Goal: Task Accomplishment & Management: Manage account settings

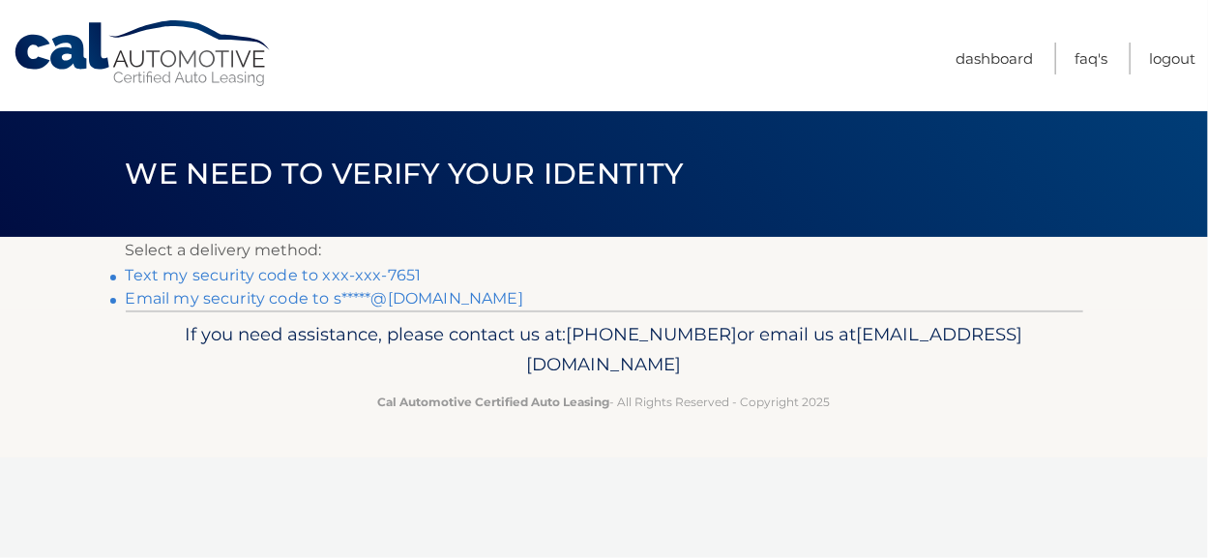
click at [304, 277] on link "Text my security code to xxx-xxx-7651" at bounding box center [274, 275] width 296 height 18
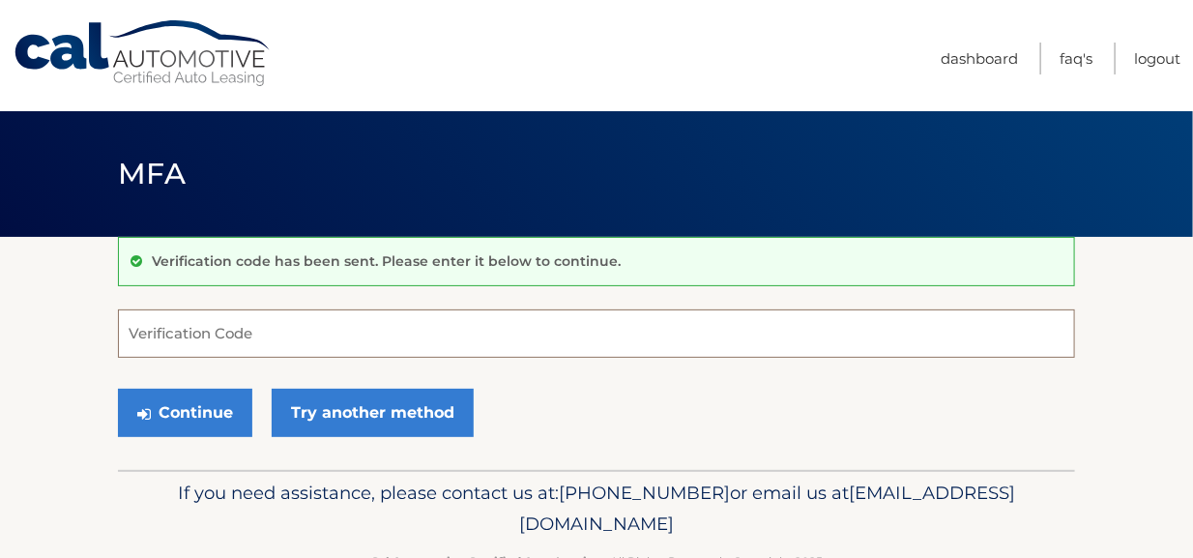
click at [264, 328] on input "Verification Code" at bounding box center [596, 333] width 957 height 48
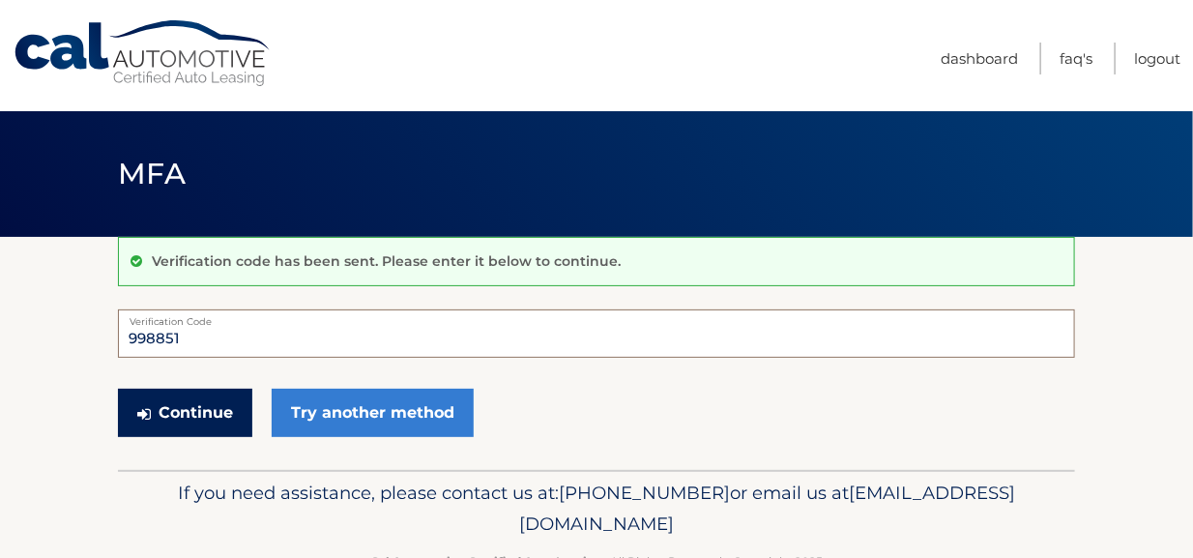
type input "998851"
click at [156, 422] on button "Continue" at bounding box center [185, 413] width 134 height 48
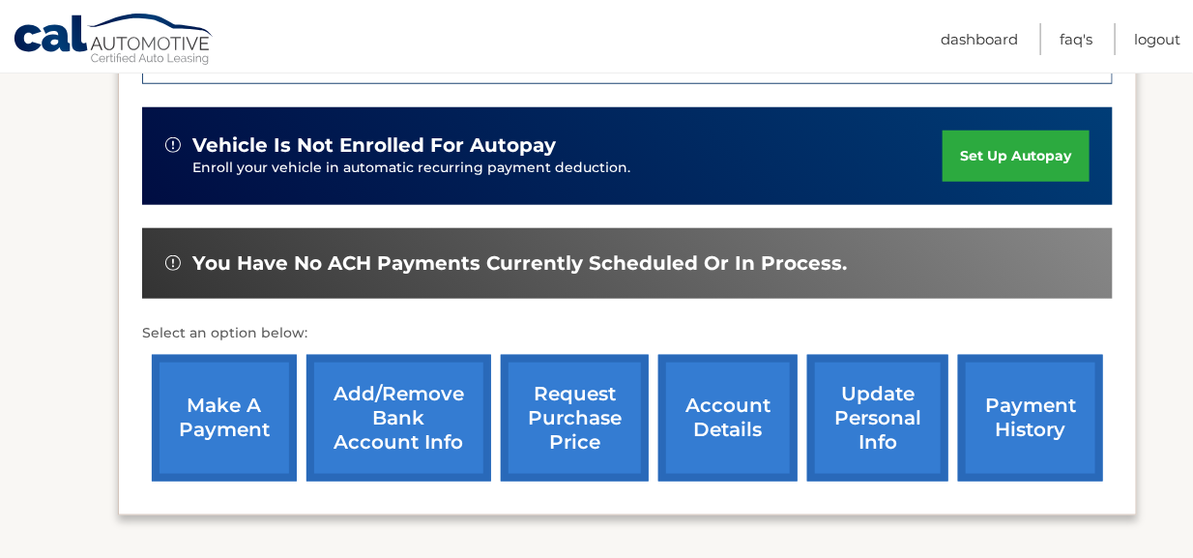
scroll to position [729, 0]
